Goal: Transaction & Acquisition: Purchase product/service

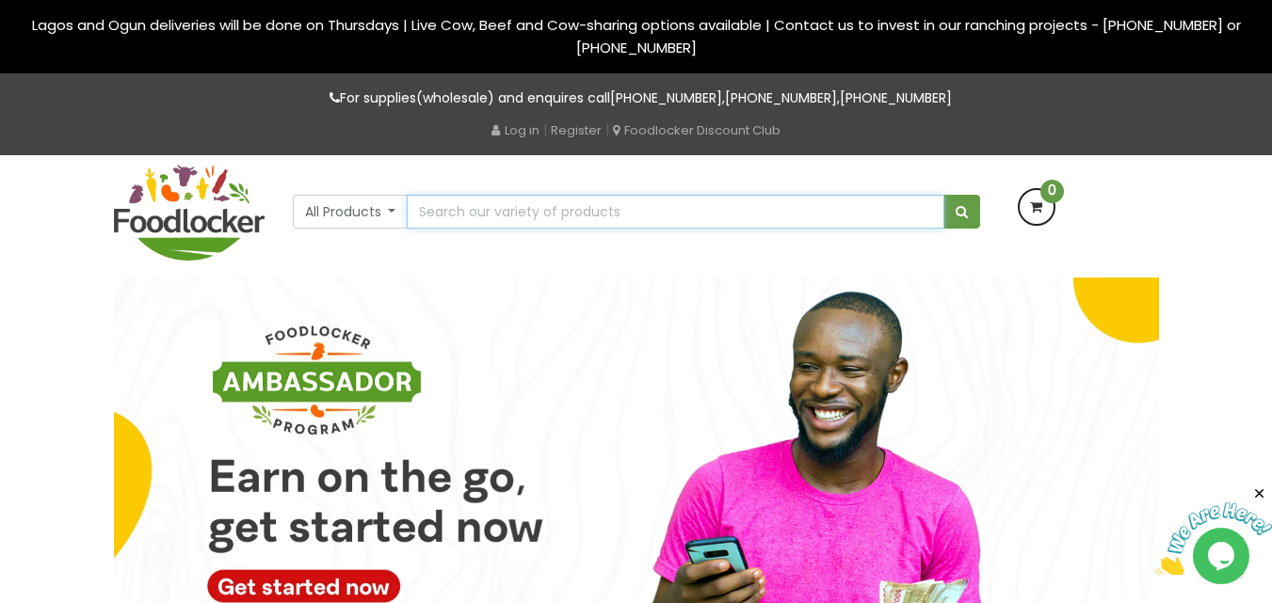
click at [603, 206] on input "text" at bounding box center [675, 212] width 537 height 34
type input "rice"
click at [943, 195] on button "submit" at bounding box center [961, 212] width 37 height 34
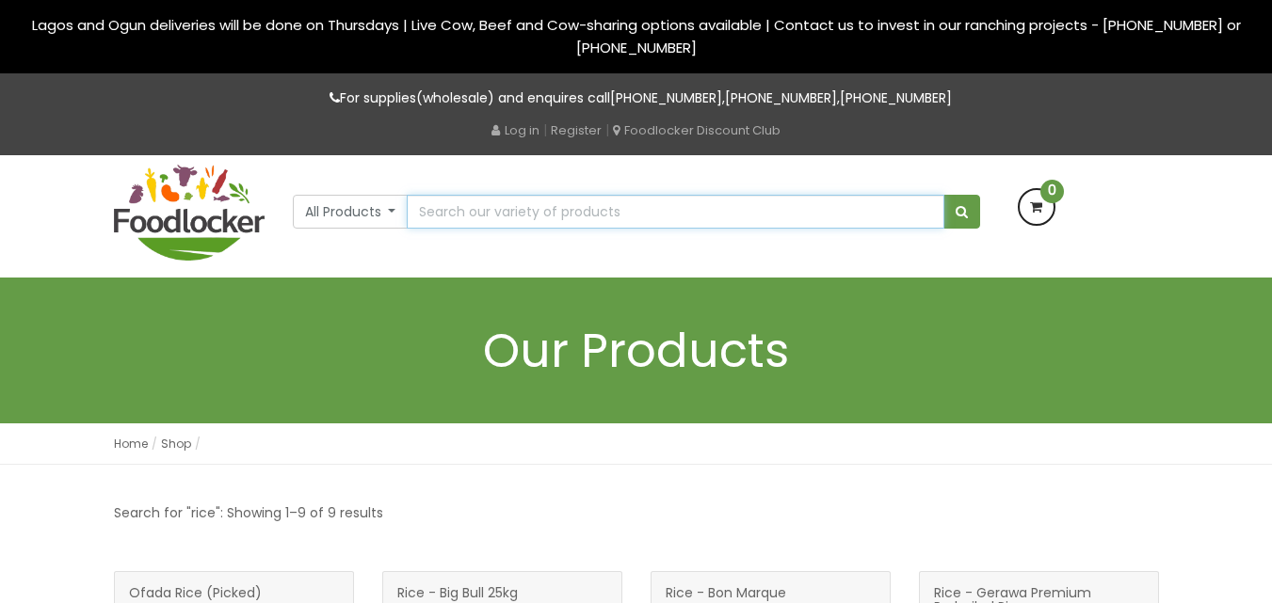
click at [586, 210] on input "text" at bounding box center [675, 212] width 537 height 34
type input "tomato"
click at [943, 195] on button "submit" at bounding box center [961, 212] width 37 height 34
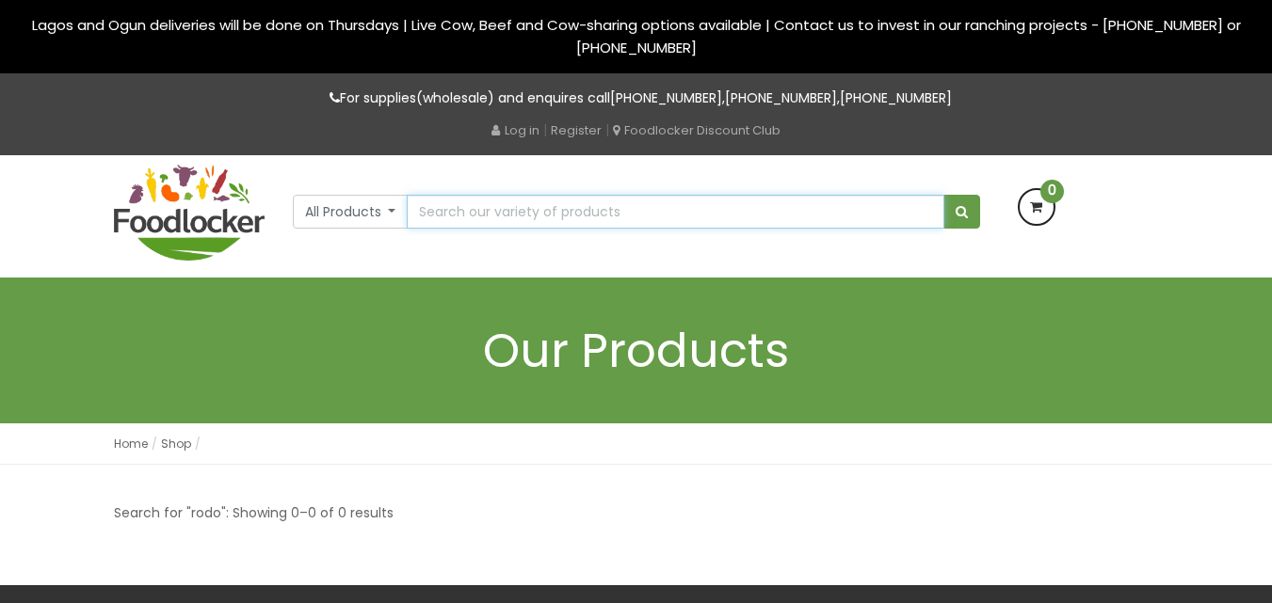
click at [540, 210] on input "text" at bounding box center [675, 212] width 537 height 34
type input "pepper"
click at [943, 195] on button "submit" at bounding box center [961, 212] width 37 height 34
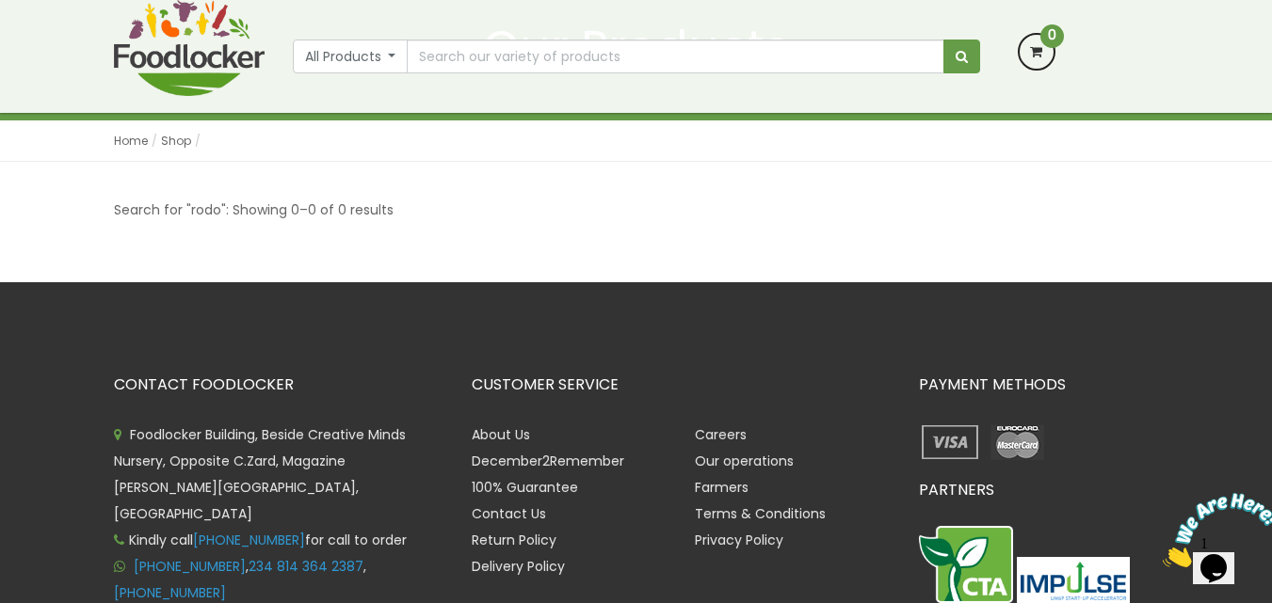
scroll to position [188, 0]
